Goal: Communication & Community: Share content

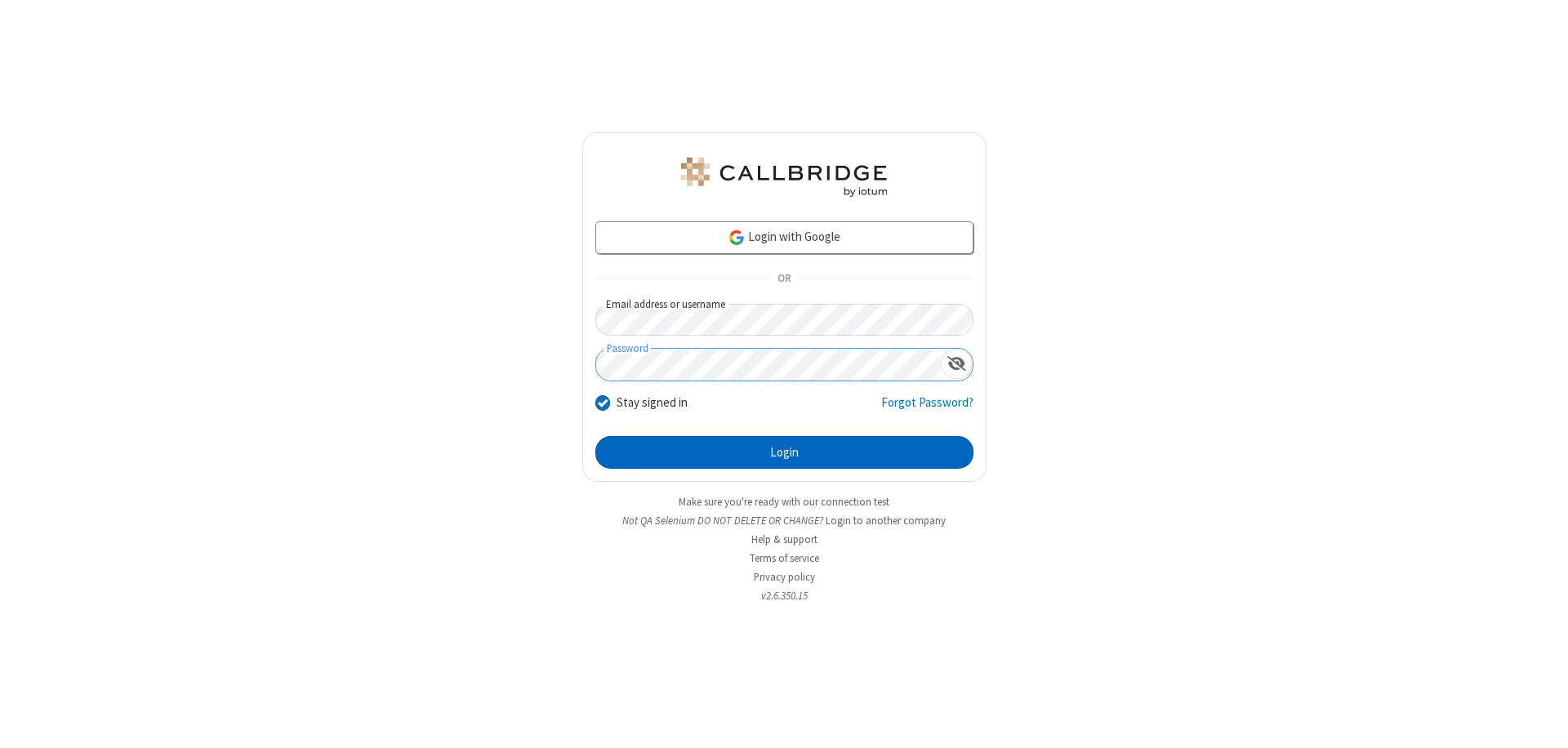
click at [784, 452] on button "Login" at bounding box center [784, 452] width 378 height 33
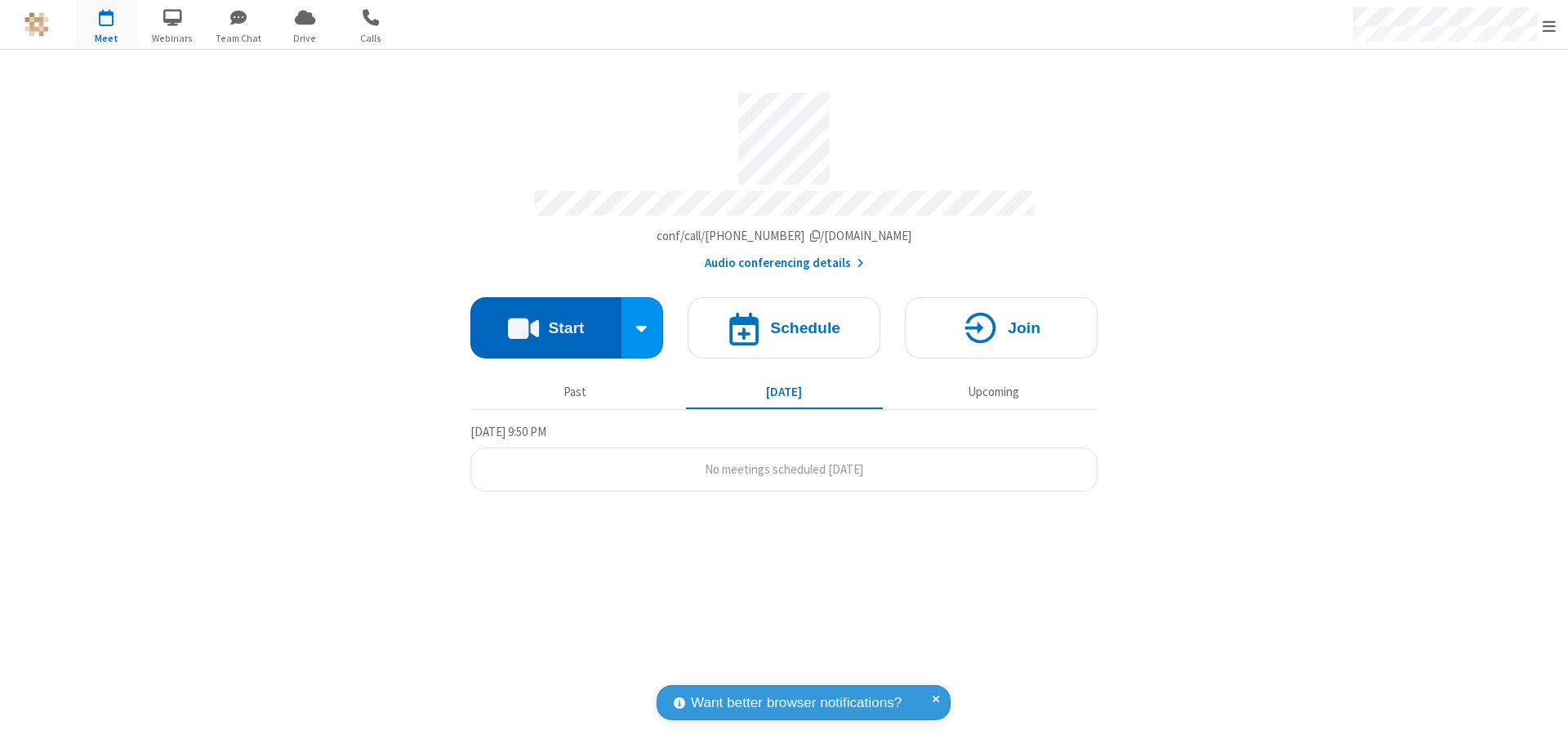
click at [546, 320] on button "Start" at bounding box center [546, 327] width 151 height 61
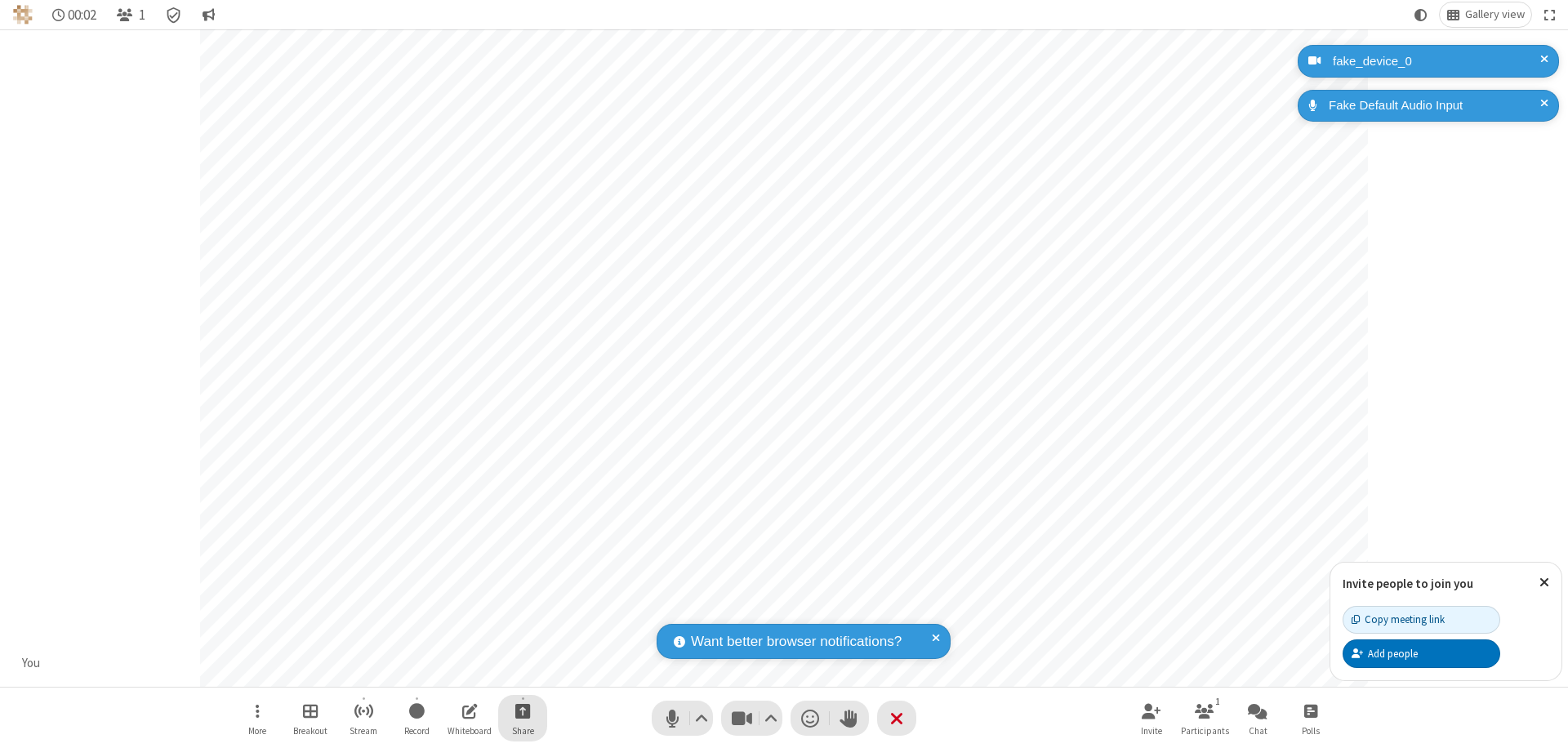
click at [523, 710] on span "Start sharing" at bounding box center [524, 711] width 15 height 21
click at [522, 611] on span "Share additional camera" at bounding box center [532, 614] width 121 height 14
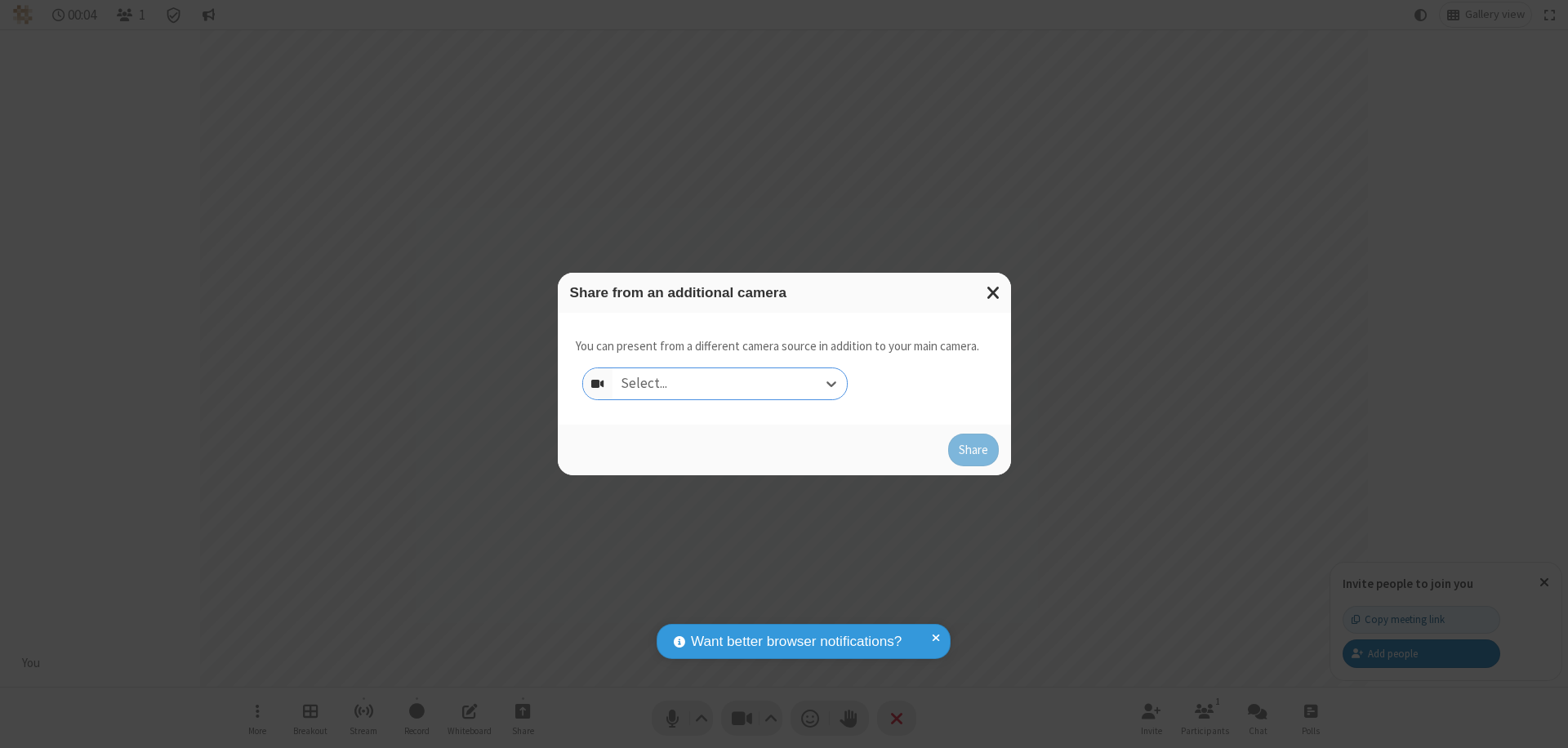
click at [729, 384] on div "Select..." at bounding box center [730, 384] width 235 height 31
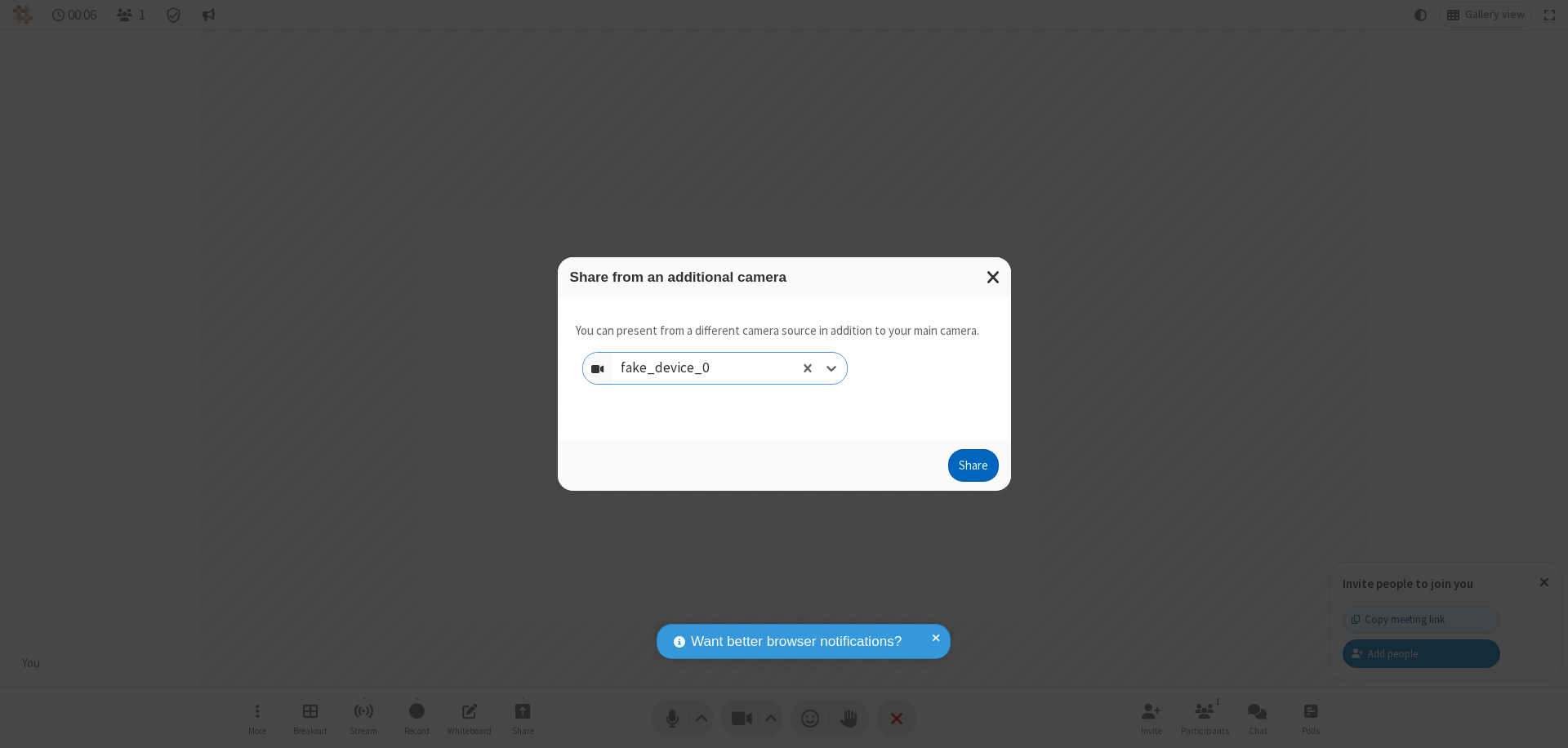
click at [973, 469] on button "Share" at bounding box center [973, 465] width 51 height 33
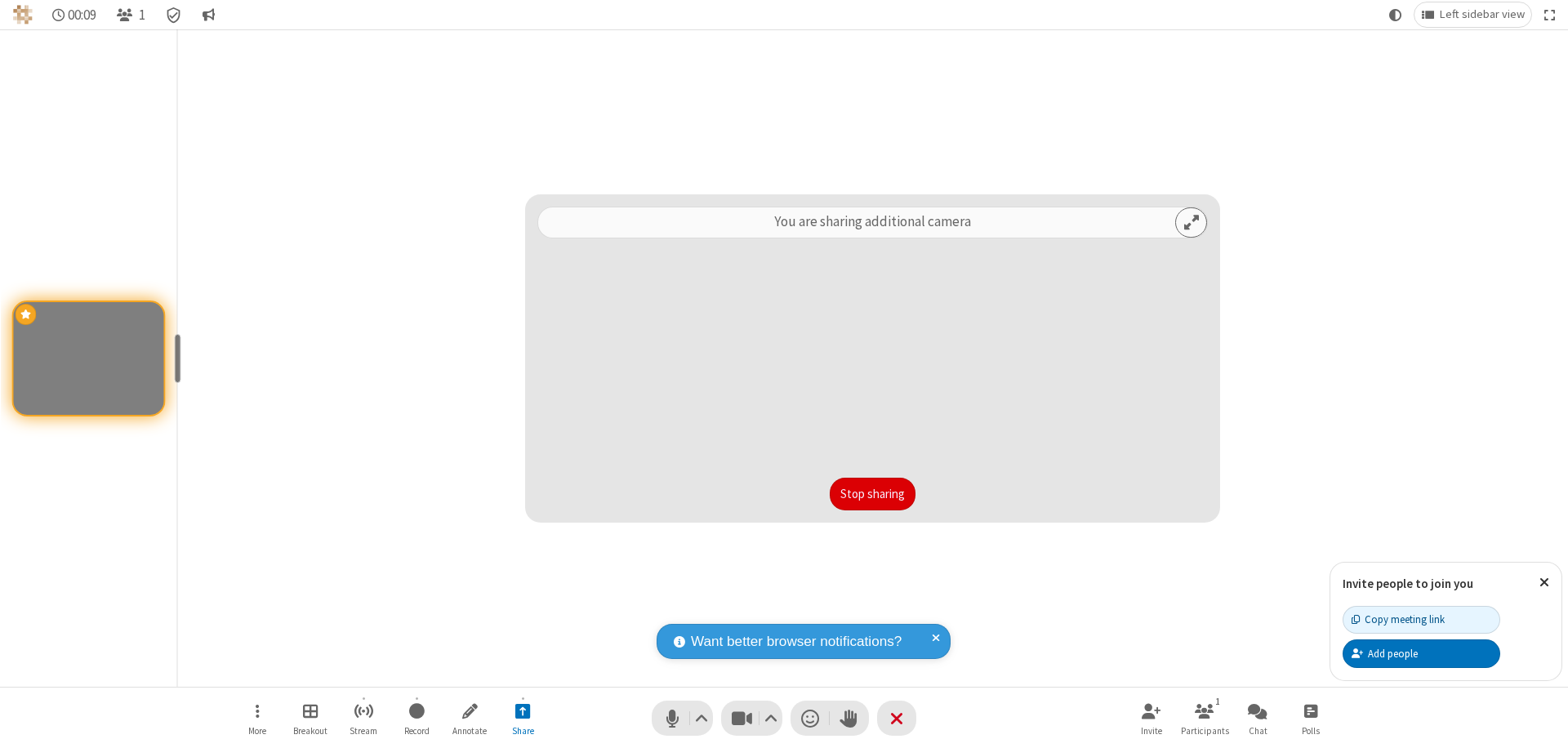
click at [872, 494] on button "Stop sharing" at bounding box center [873, 494] width 86 height 33
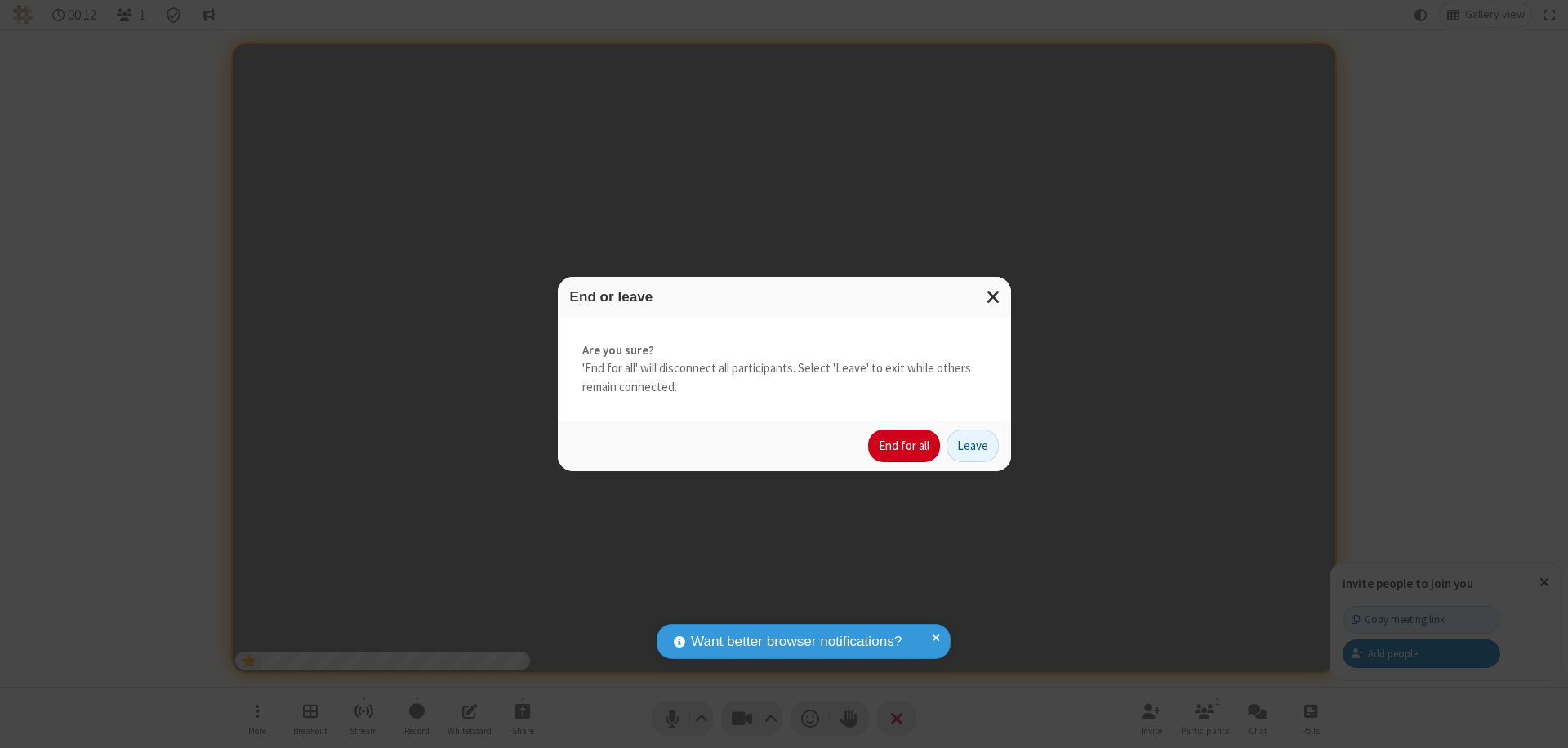
click at [905, 446] on button "End for all" at bounding box center [904, 446] width 72 height 33
